Goal: Information Seeking & Learning: Learn about a topic

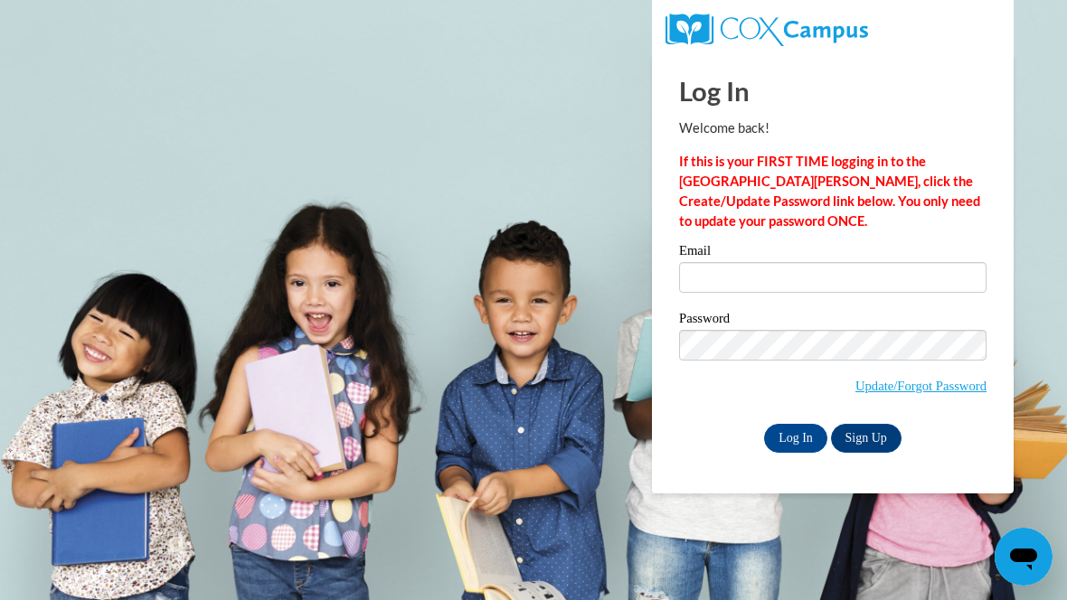
click at [921, 287] on input "Email" at bounding box center [832, 277] width 307 height 31
type input "jperaltasumoba@gmail.com"
click at [798, 447] on input "Log In" at bounding box center [795, 438] width 63 height 29
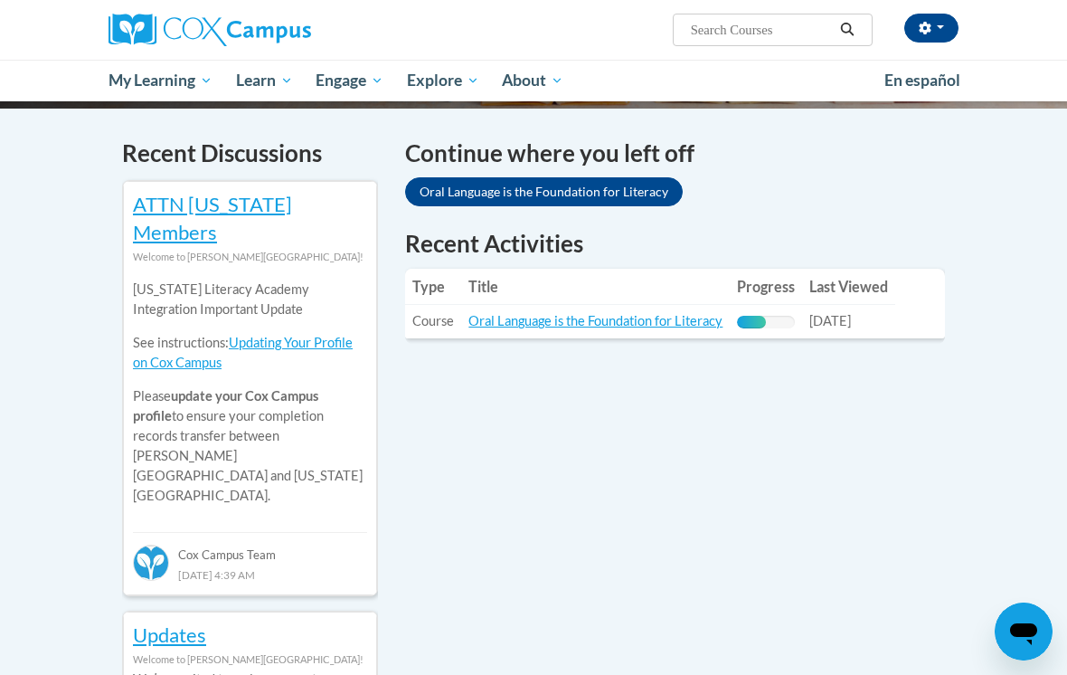
scroll to position [576, 0]
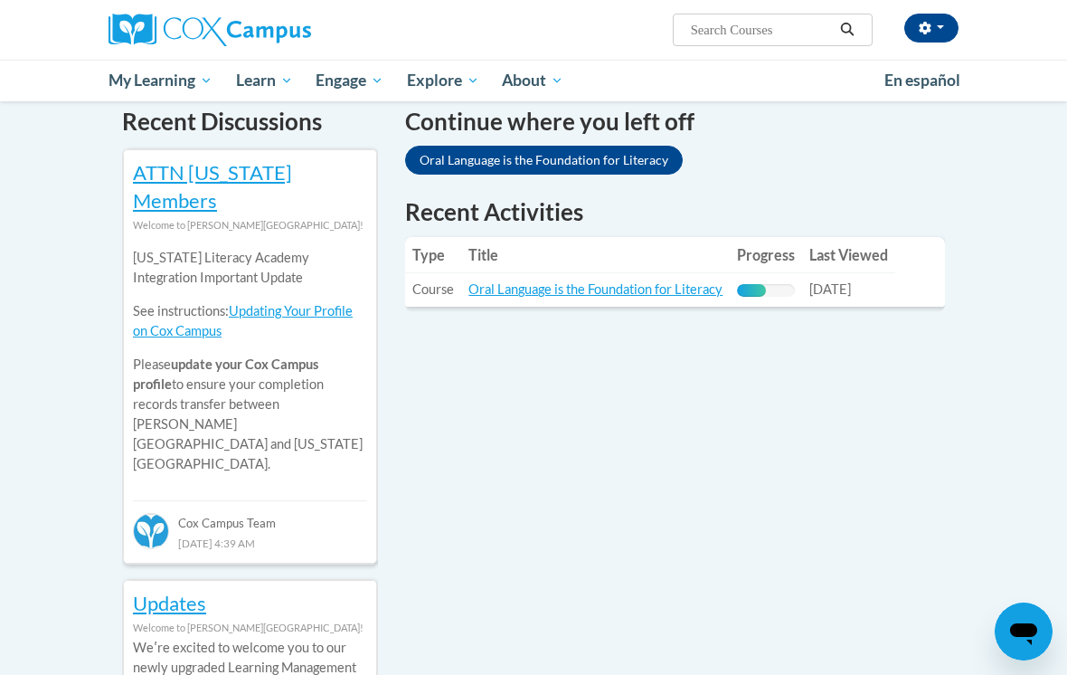
click at [618, 293] on link "Oral Language is the Foundation for Literacy" at bounding box center [595, 288] width 254 height 15
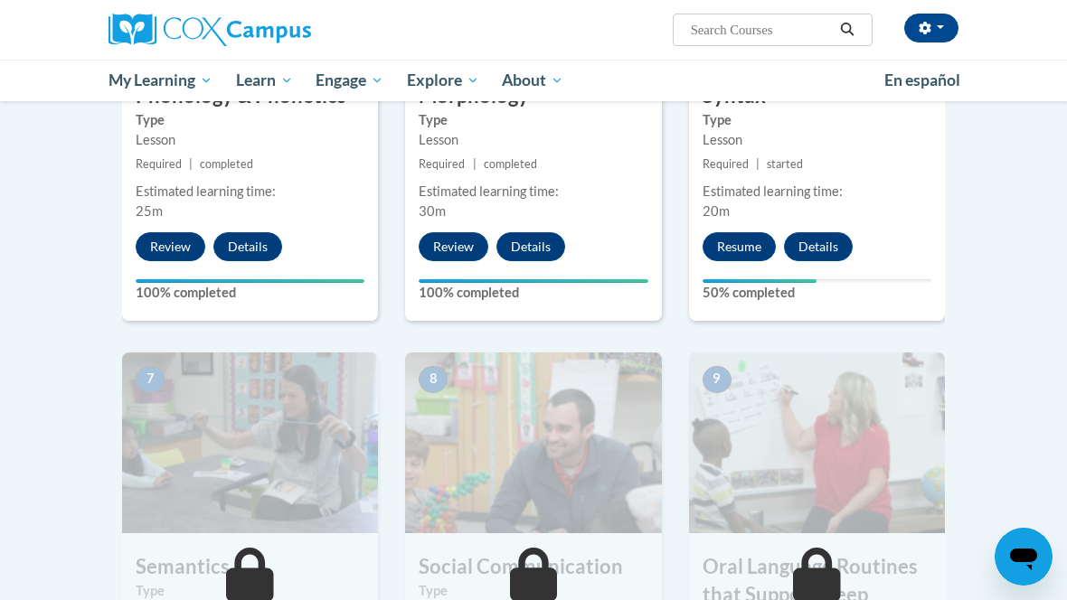
scroll to position [1161, 0]
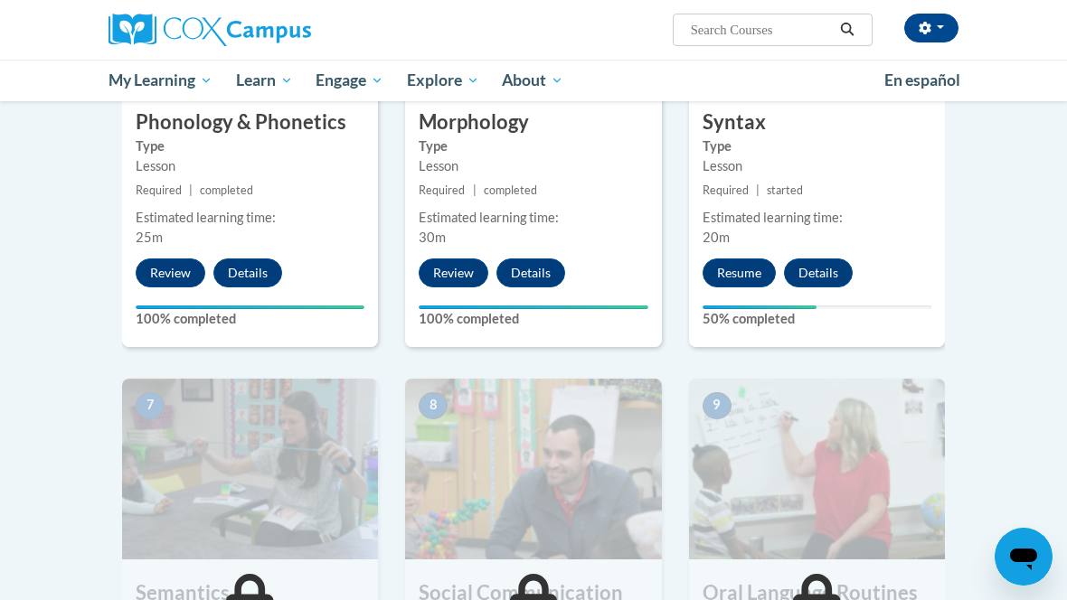
click at [737, 277] on button "Resume" at bounding box center [739, 273] width 73 height 29
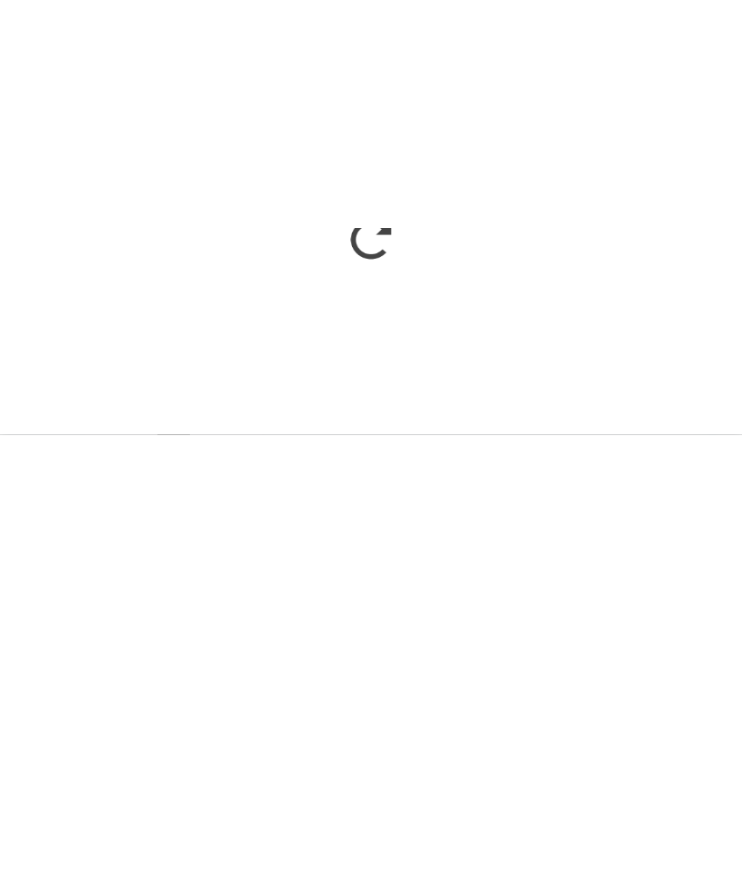
scroll to position [1923, 0]
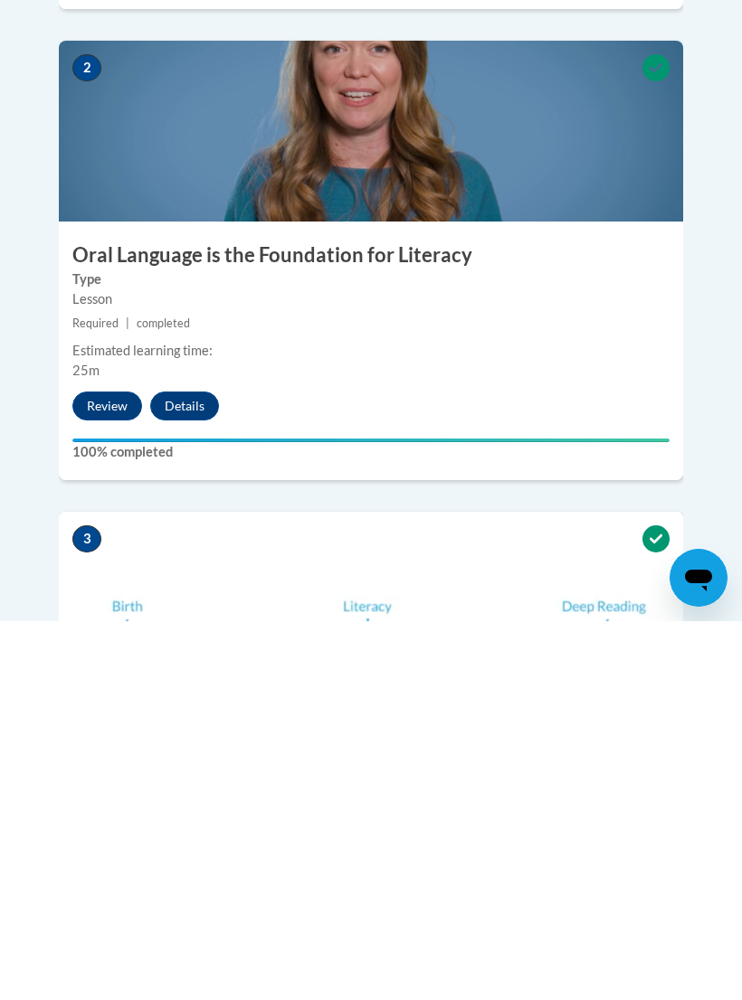
scroll to position [678, 0]
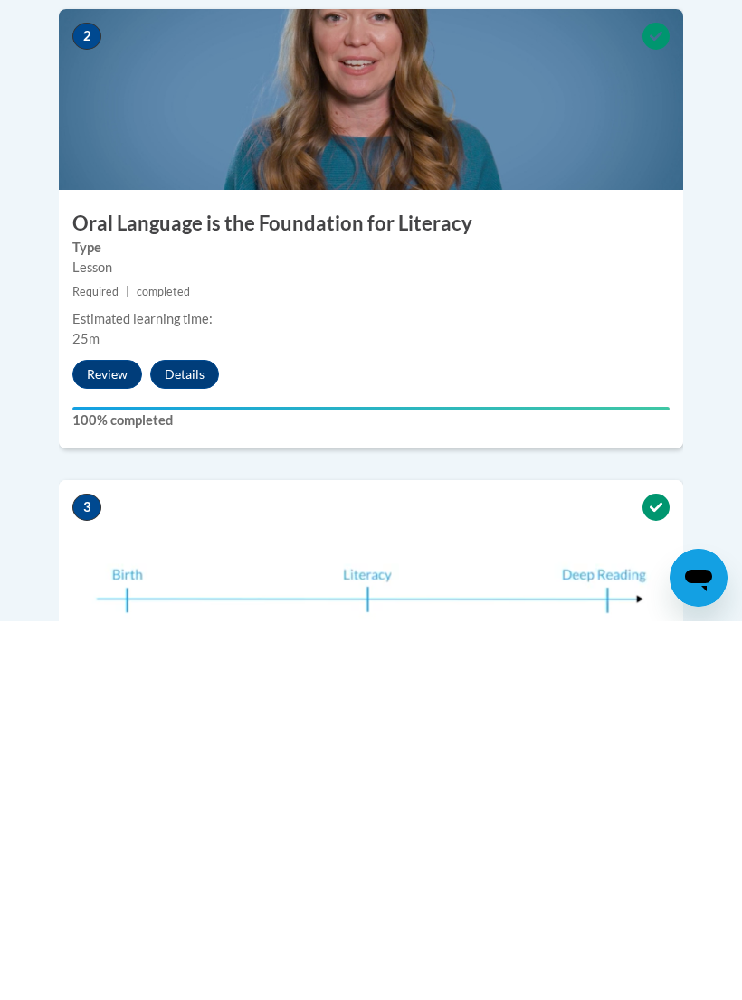
click at [100, 739] on button "Review" at bounding box center [107, 753] width 70 height 29
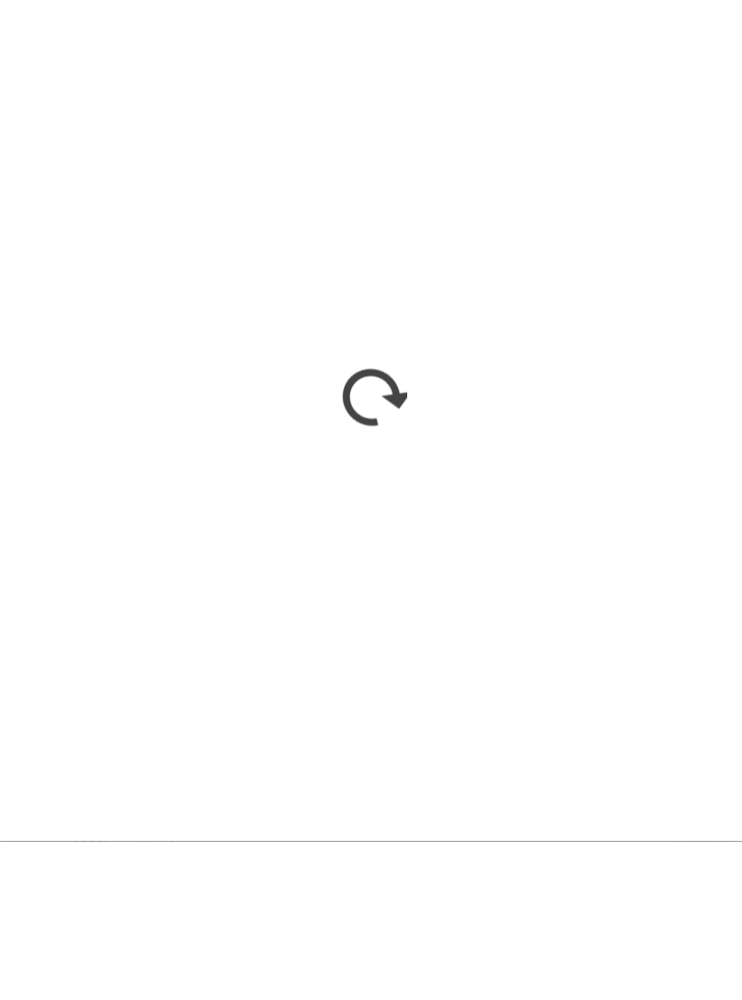
scroll to position [685, 0]
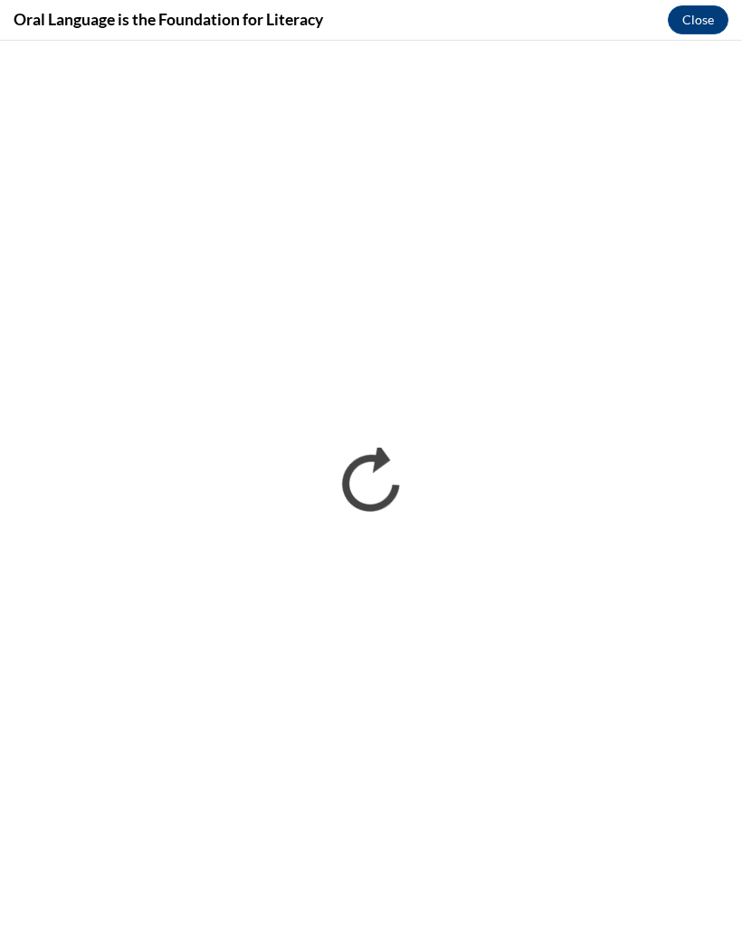
click at [704, 6] on button "Close" at bounding box center [697, 19] width 61 height 29
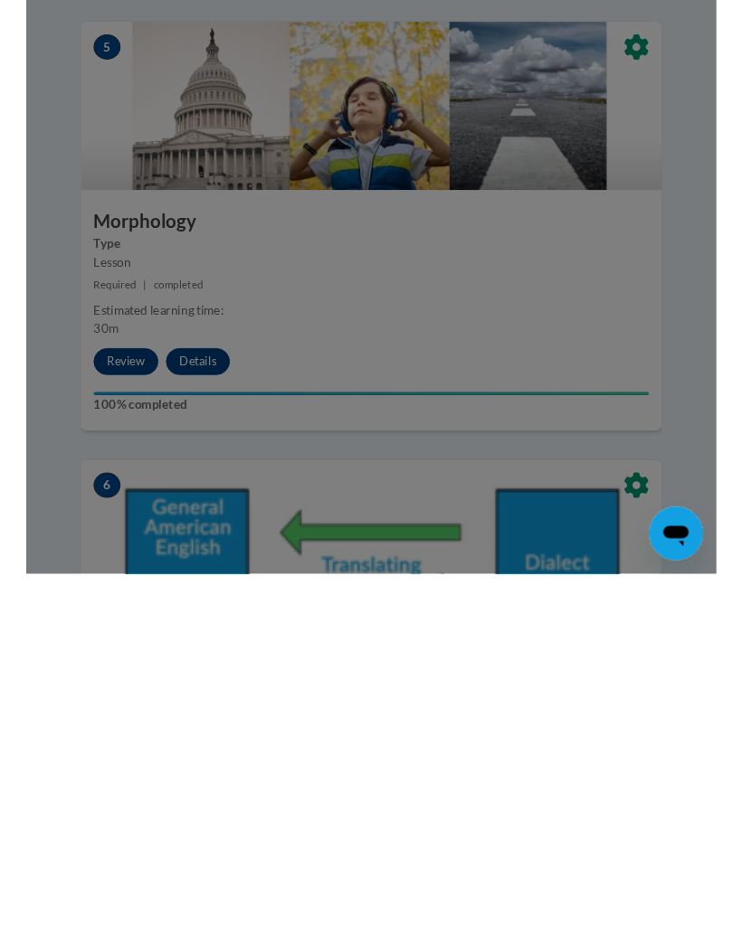
scroll to position [2173, 0]
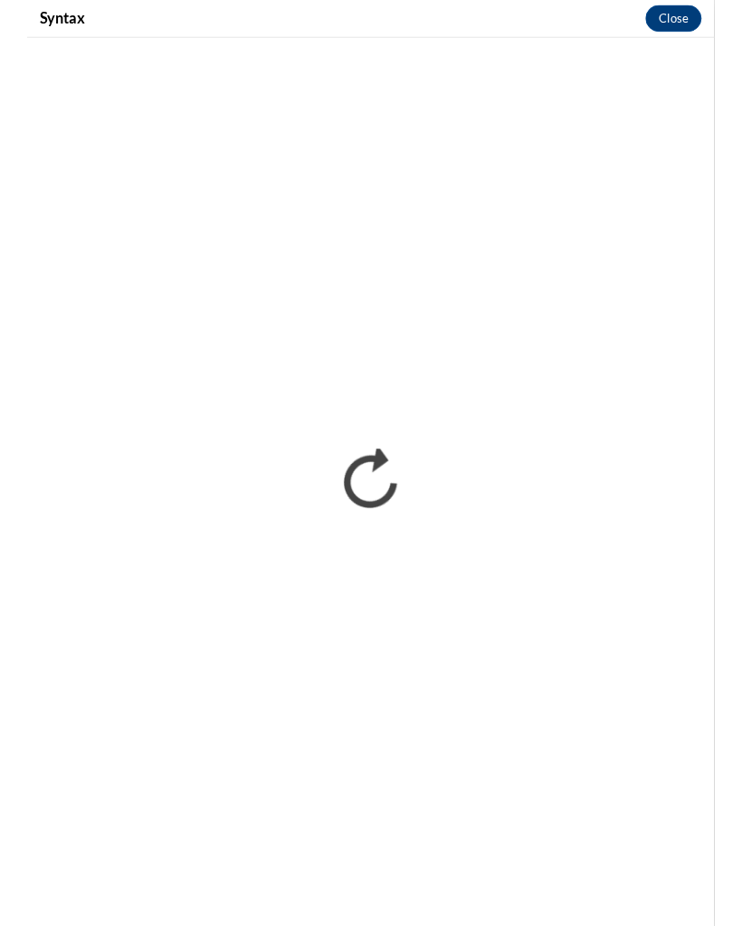
scroll to position [3633, 0]
